Goal: Information Seeking & Learning: Learn about a topic

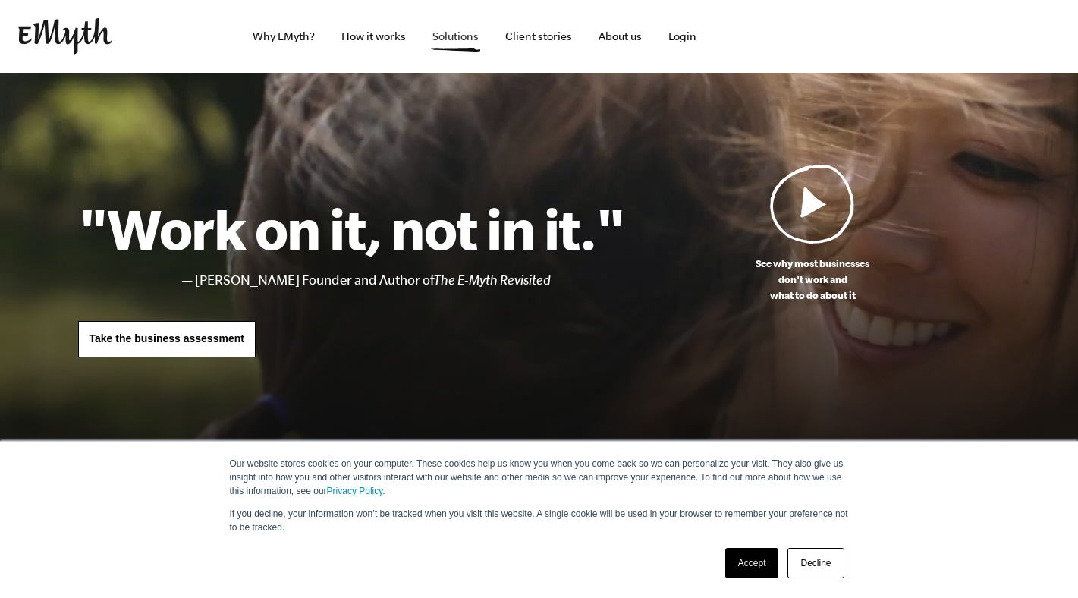
click at [452, 37] on link "Solutions" at bounding box center [455, 36] width 71 height 73
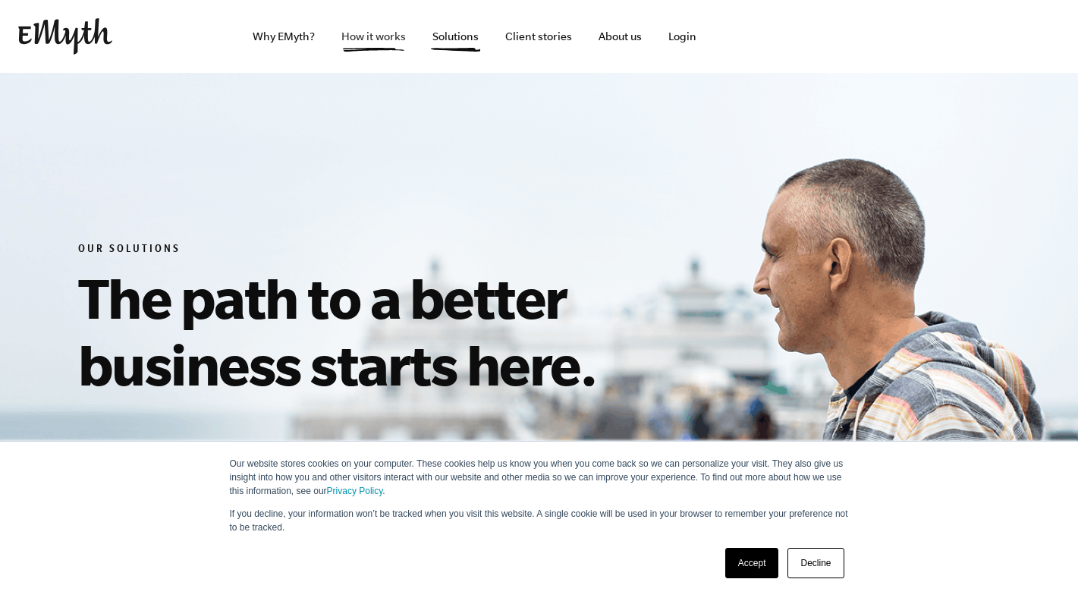
click at [392, 44] on link "How it works" at bounding box center [373, 36] width 89 height 73
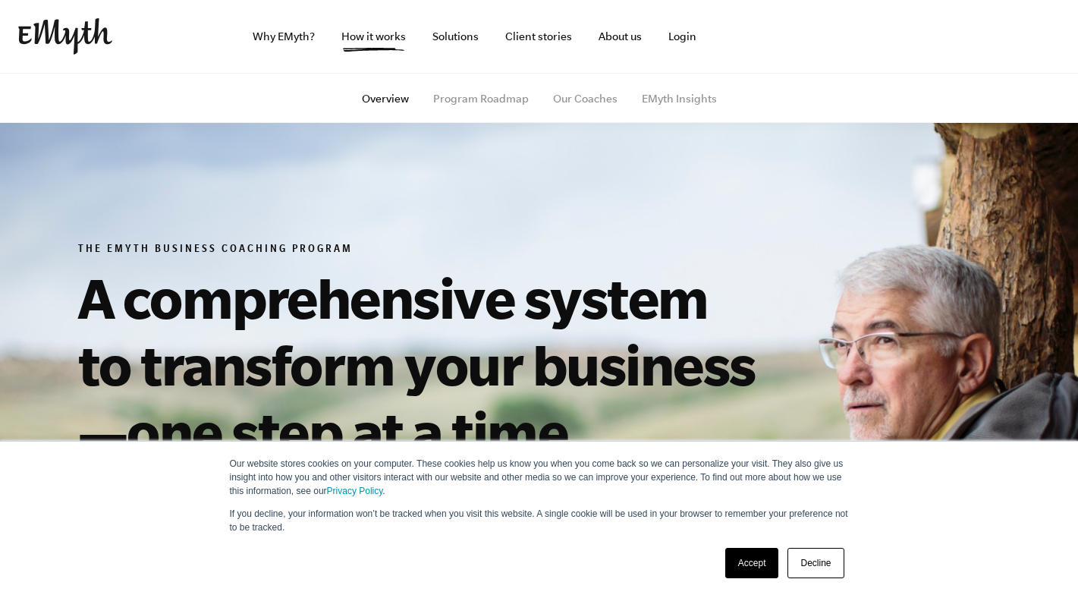
click at [812, 565] on link "Decline" at bounding box center [816, 563] width 56 height 30
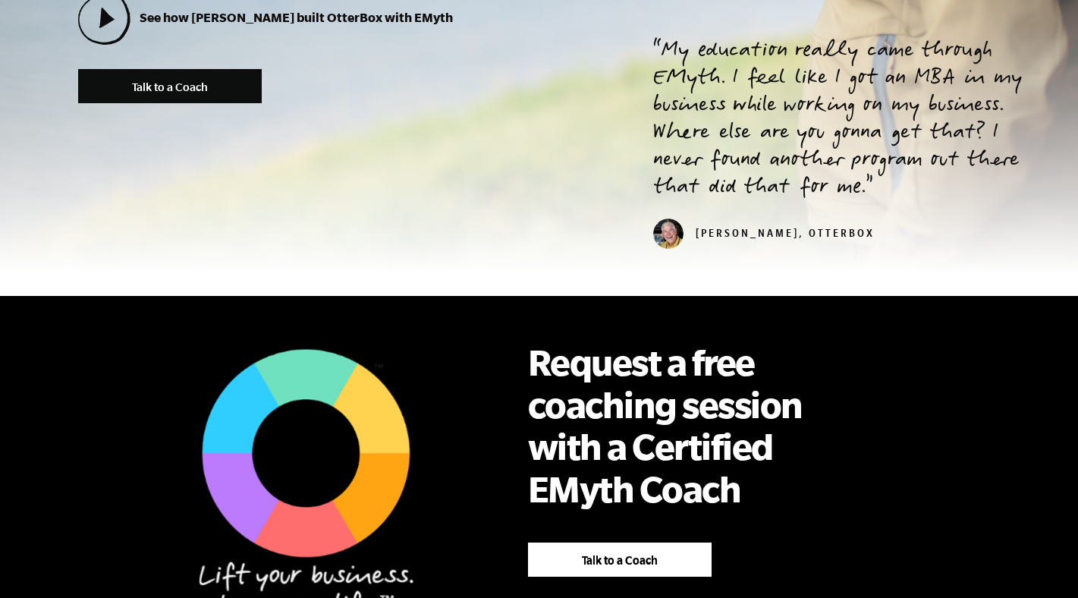
scroll to position [703, 0]
